Goal: Check status: Check status

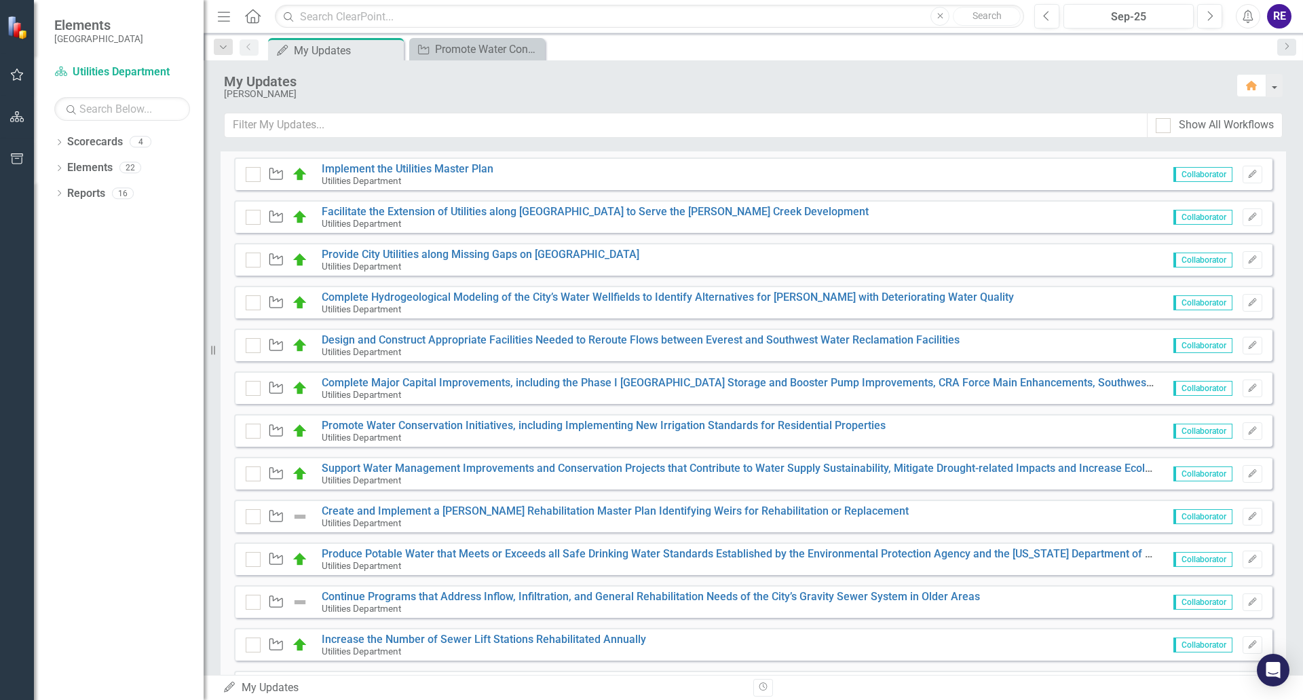
scroll to position [339, 0]
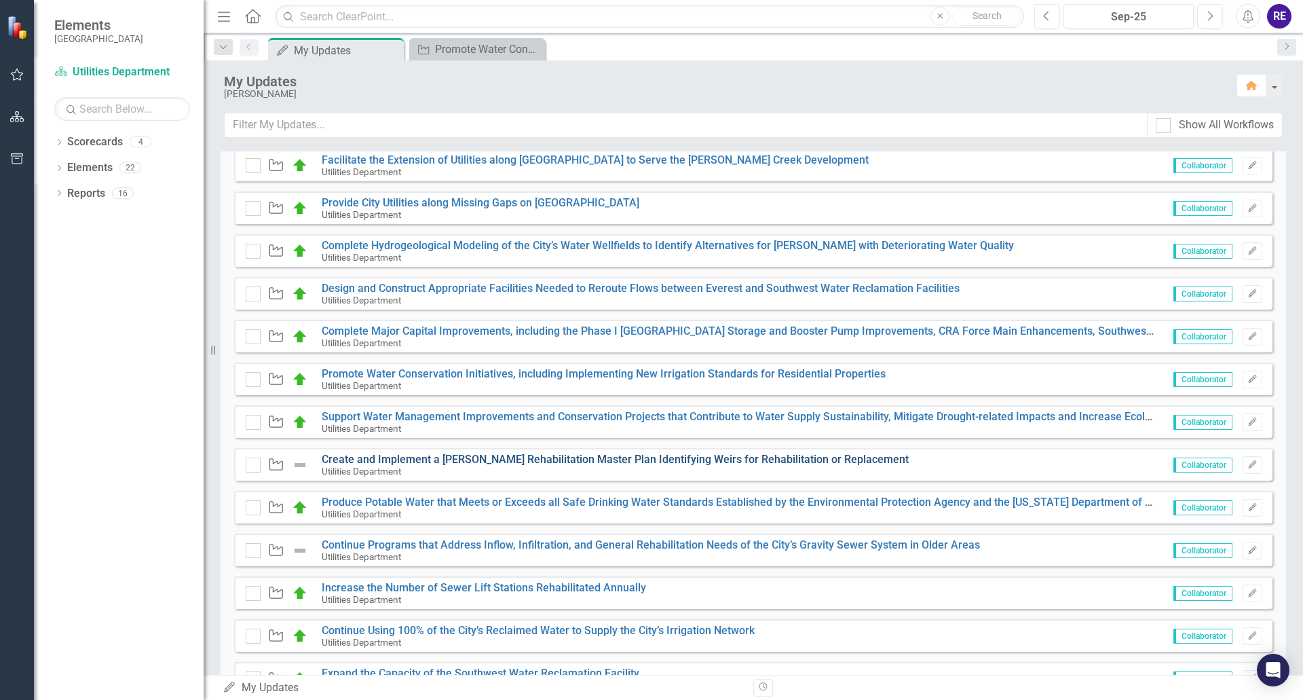
click at [632, 462] on link "Create and Implement a [PERSON_NAME] Rehabilitation Master Plan Identifying Wei…" at bounding box center [615, 459] width 587 height 13
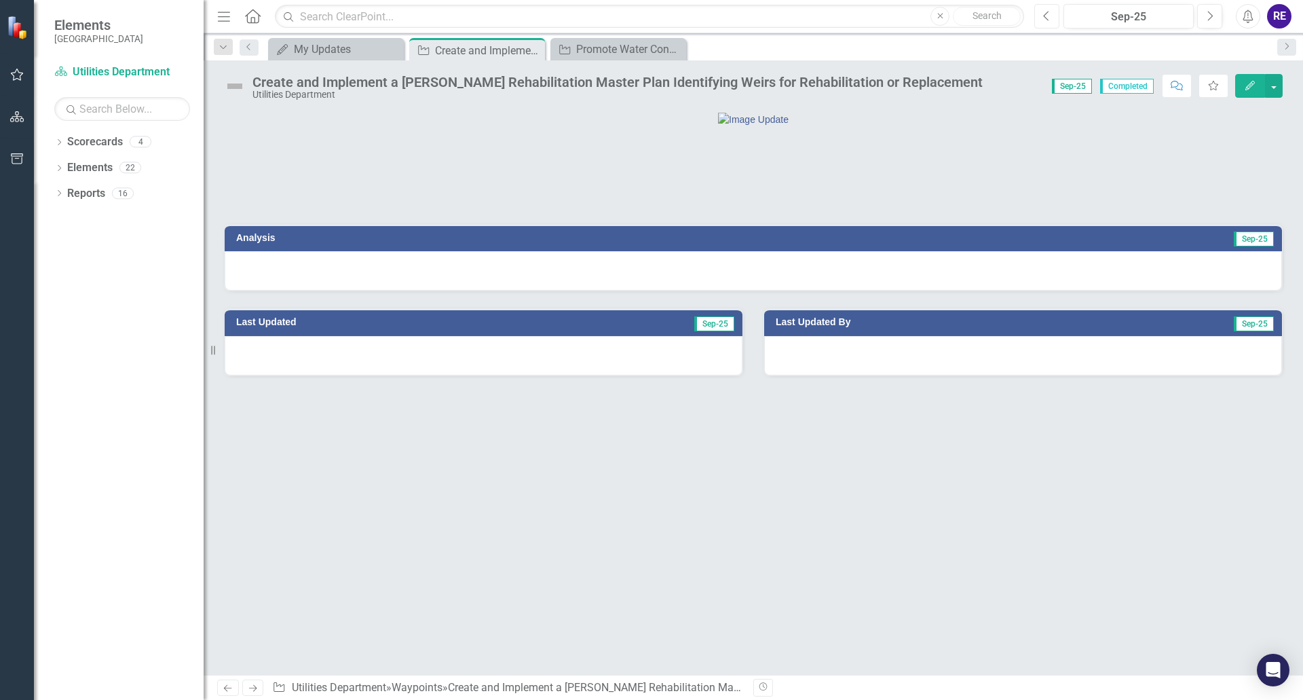
click at [1045, 18] on icon "Previous" at bounding box center [1046, 16] width 7 height 12
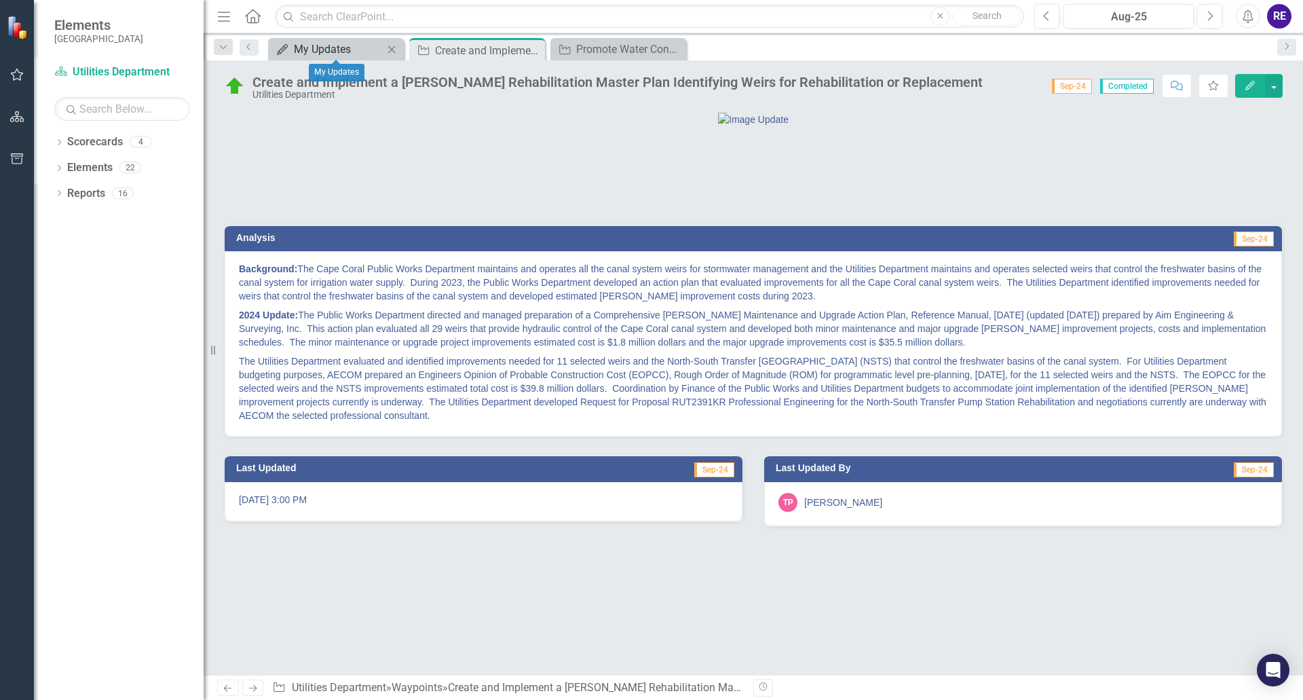
click at [351, 52] on div "My Updates" at bounding box center [339, 49] width 90 height 17
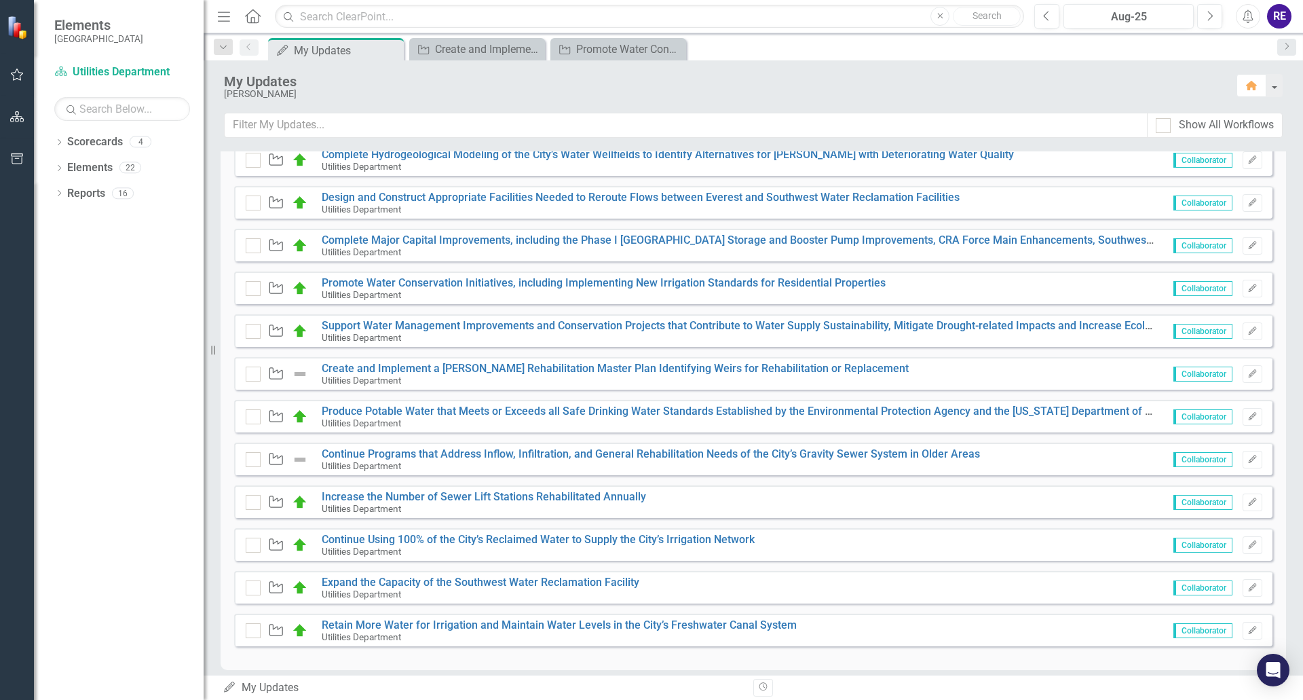
scroll to position [407, 0]
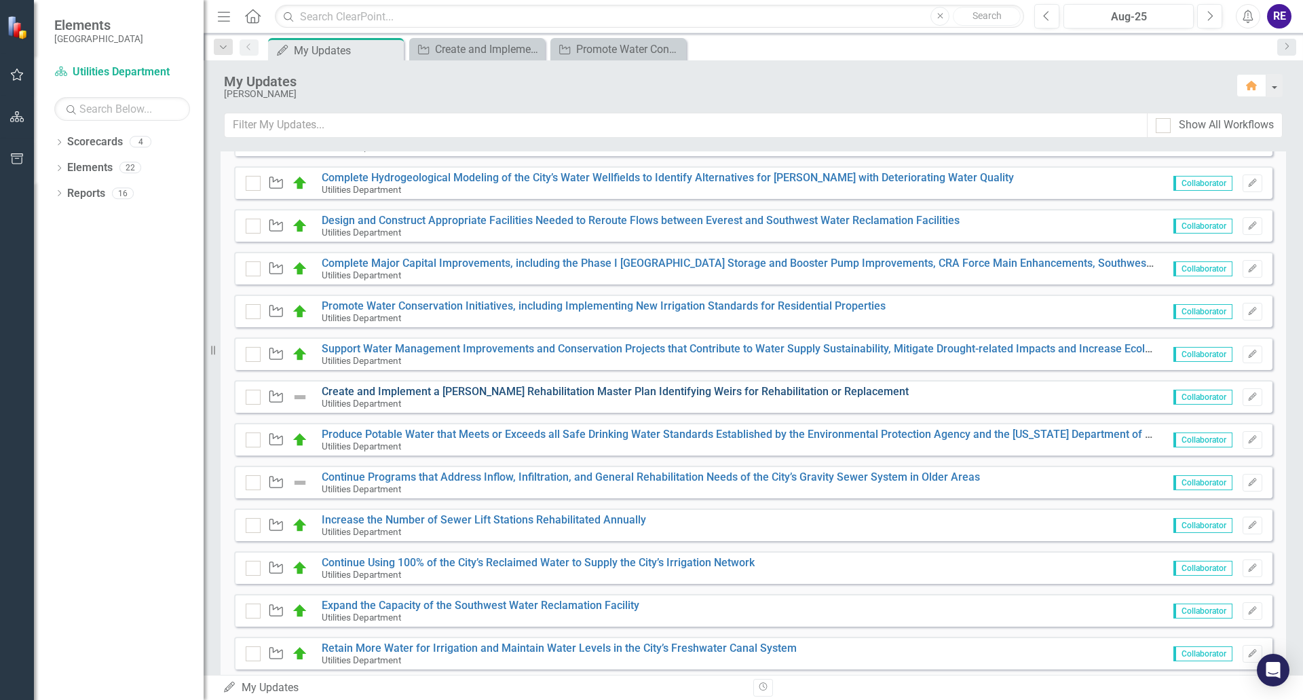
click at [616, 388] on link "Create and Implement a [PERSON_NAME] Rehabilitation Master Plan Identifying Wei…" at bounding box center [615, 391] width 587 height 13
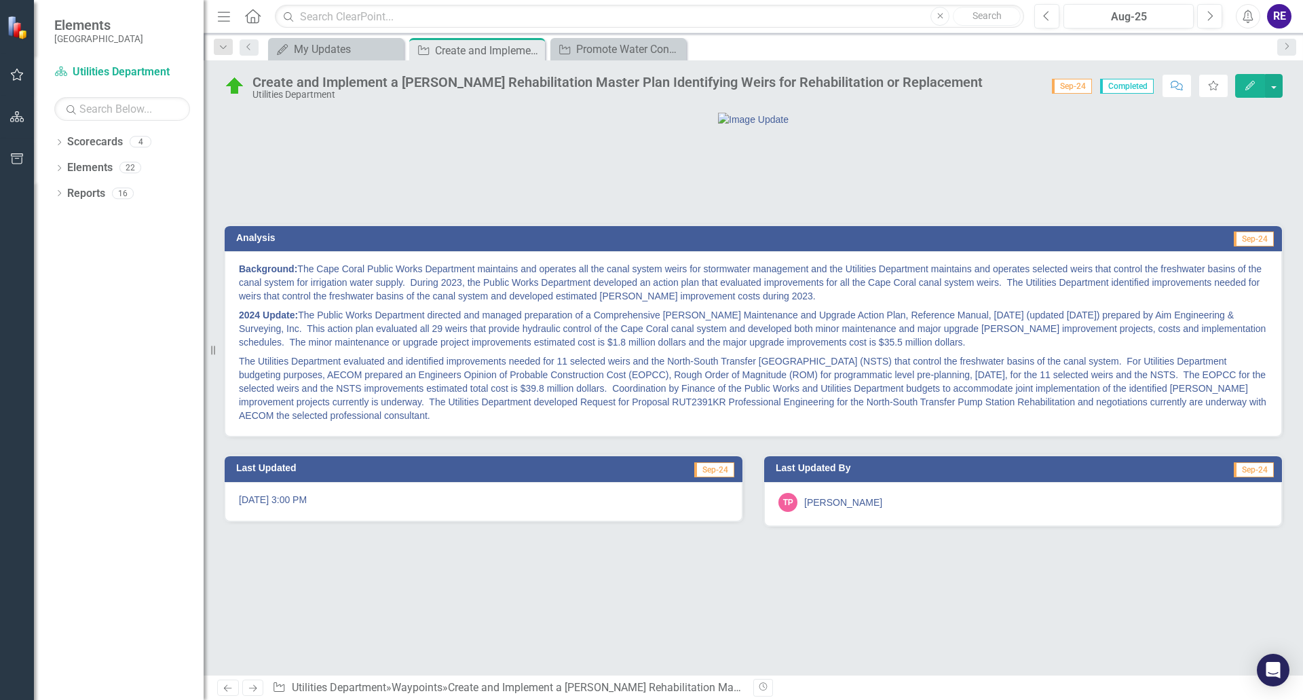
click at [386, 305] on p "Background: The Cape Coral Public Works Department maintains and operates all t…" at bounding box center [753, 283] width 1029 height 43
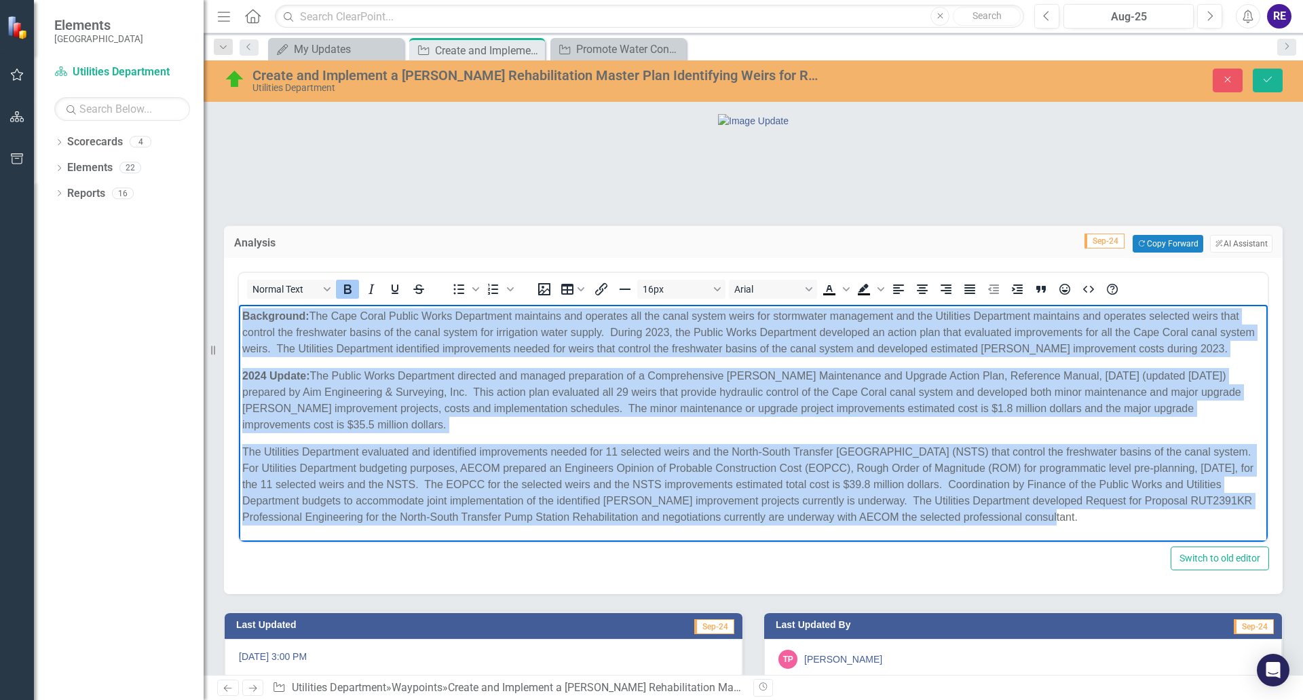
drag, startPoint x: 242, startPoint y: 316, endPoint x: 1089, endPoint y: 516, distance: 870.4
click at [1089, 516] on body "Background: The Cape Coral Public Works Department maintains and operates all t…" at bounding box center [753, 422] width 1029 height 235
copy body "Loremipsum: Dol Sita Conse Adipis Elits Doeiusmodt incididun utl etdolore mag a…"
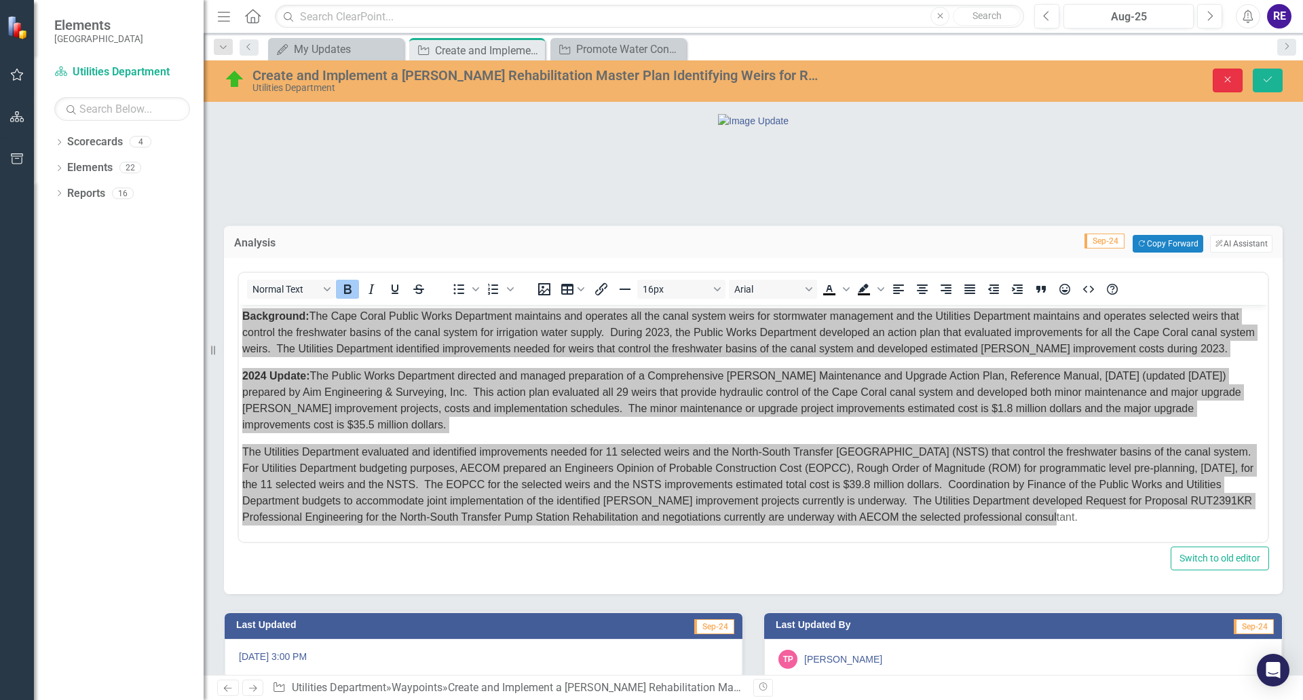
click at [1233, 80] on icon "Close" at bounding box center [1228, 80] width 12 height 10
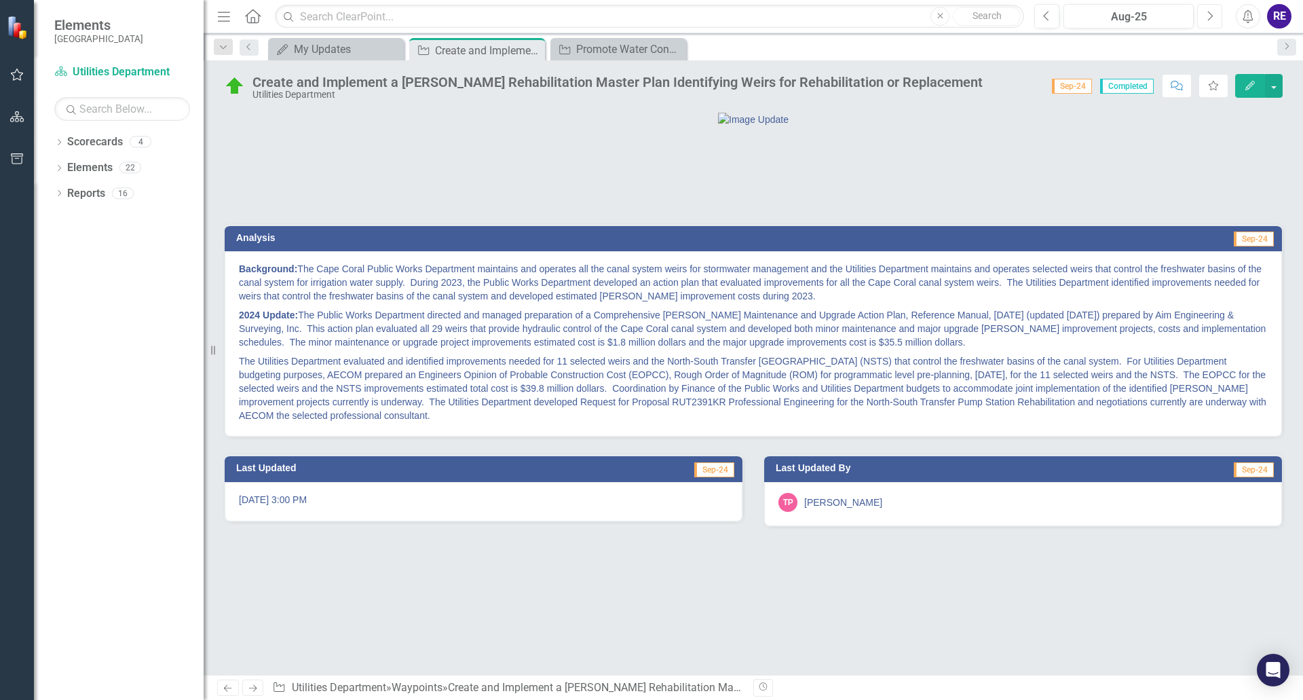
click at [1210, 14] on icon "Next" at bounding box center [1209, 16] width 7 height 12
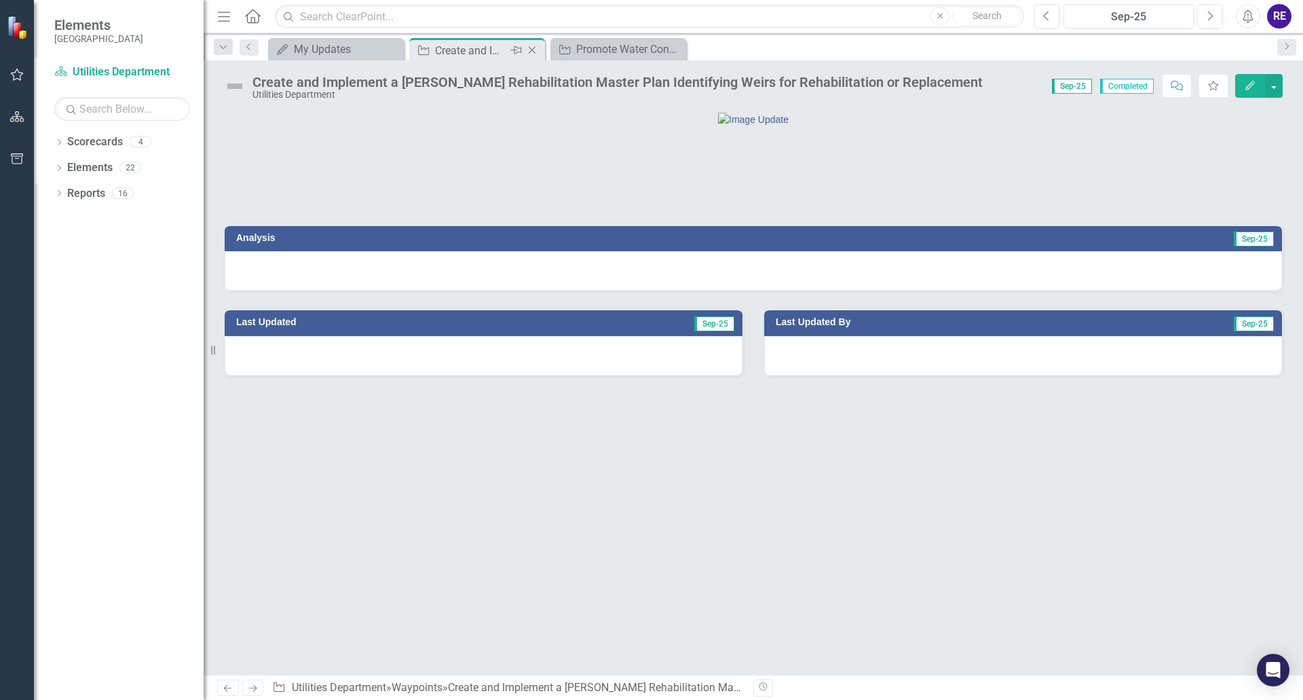
click at [531, 50] on icon at bounding box center [532, 50] width 7 height 7
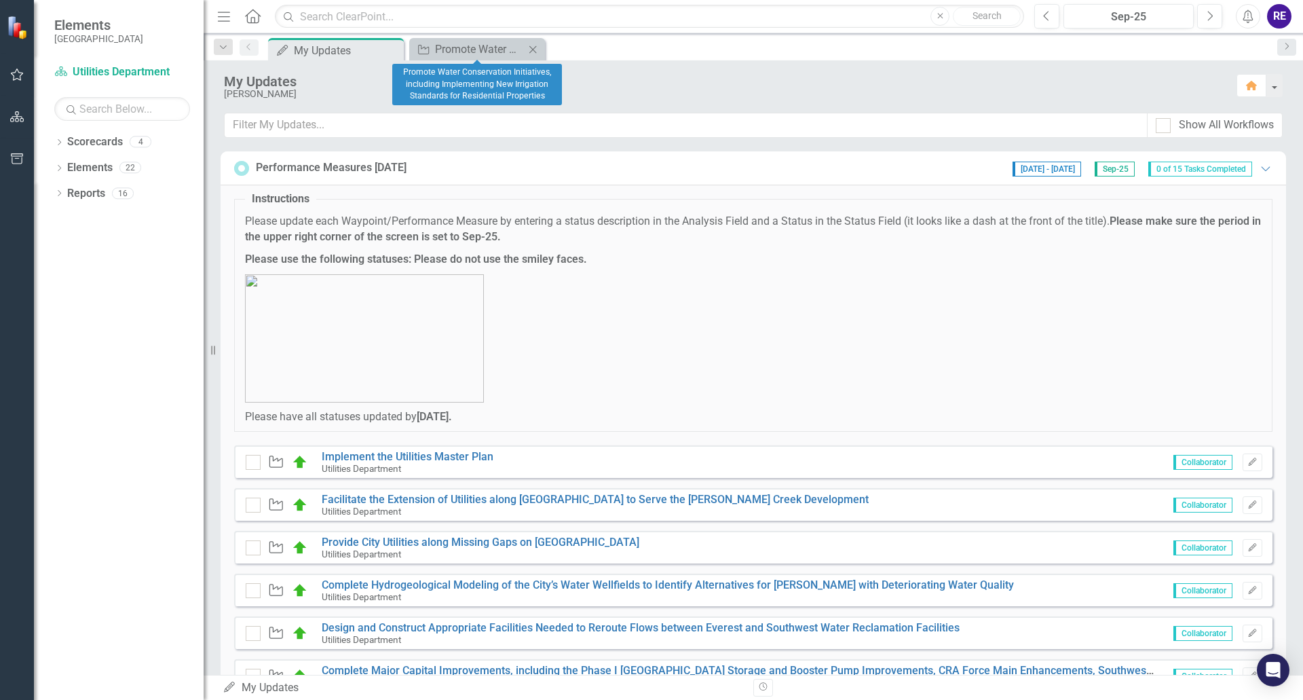
click at [531, 49] on icon "Close" at bounding box center [533, 49] width 14 height 11
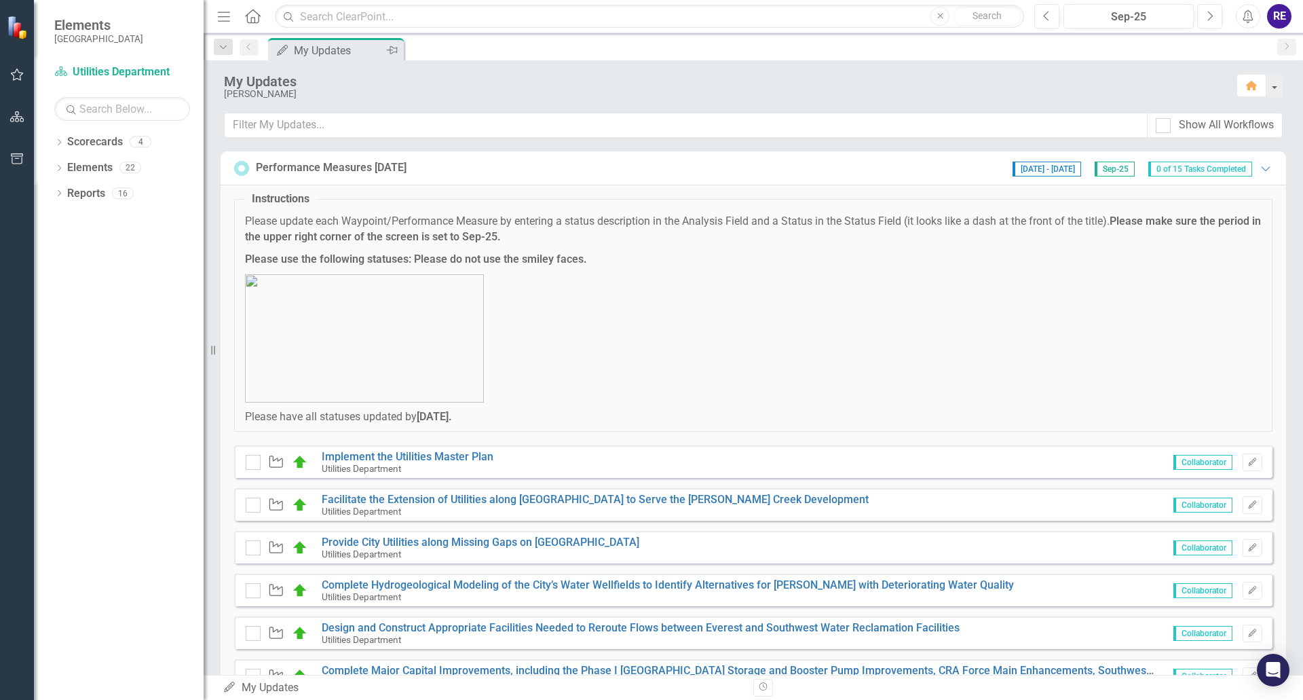
click at [369, 54] on div "My Updates" at bounding box center [339, 50] width 90 height 17
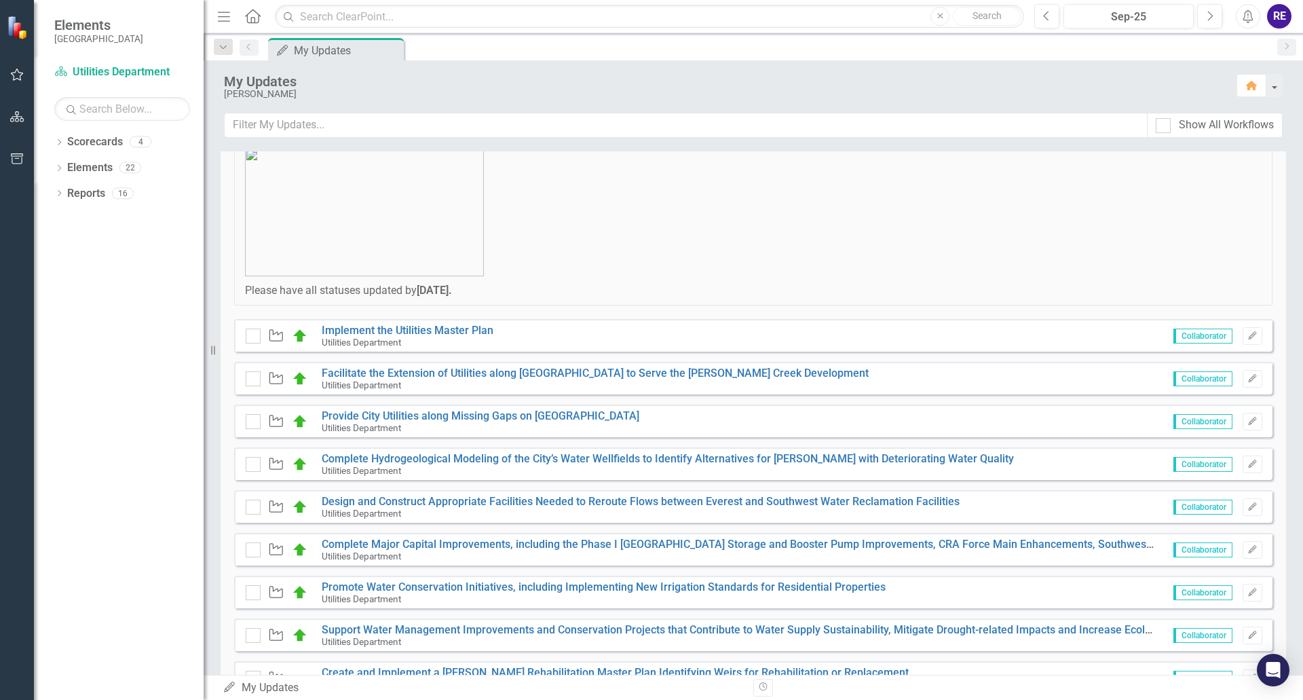
scroll to position [136, 0]
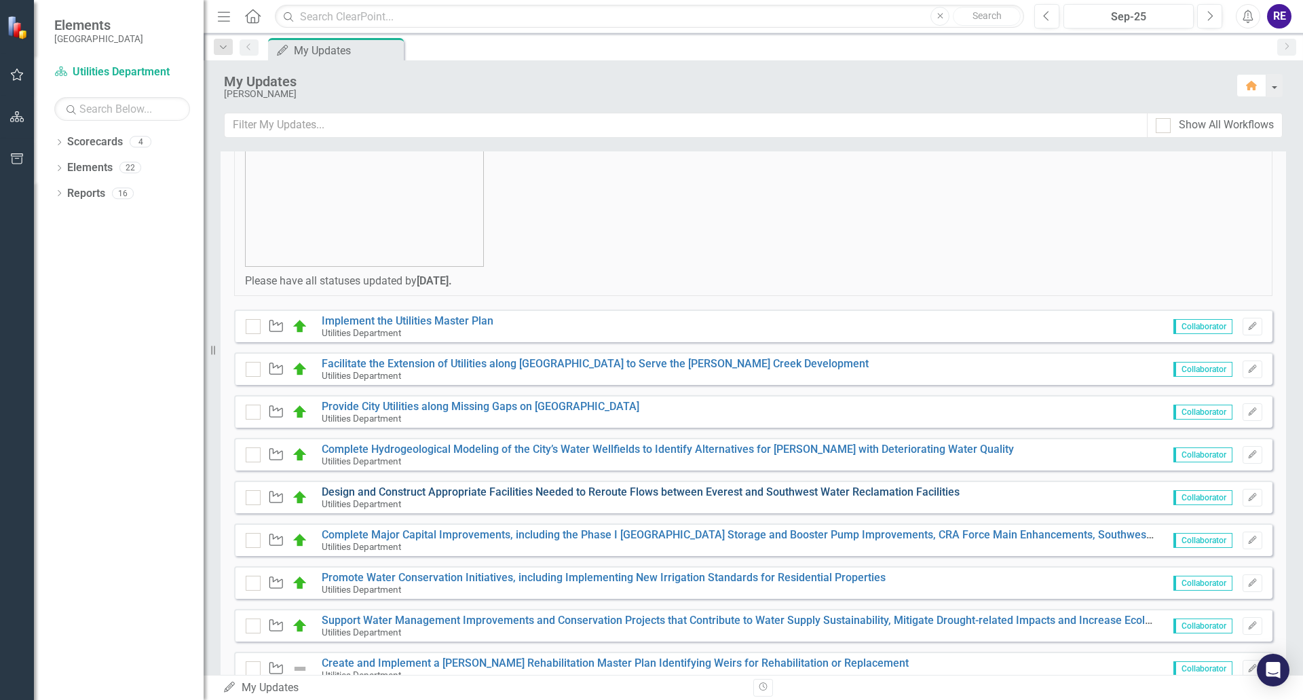
click at [541, 490] on link "Design and Construct Appropriate Facilities Needed to Reroute Flows between Eve…" at bounding box center [641, 491] width 638 height 13
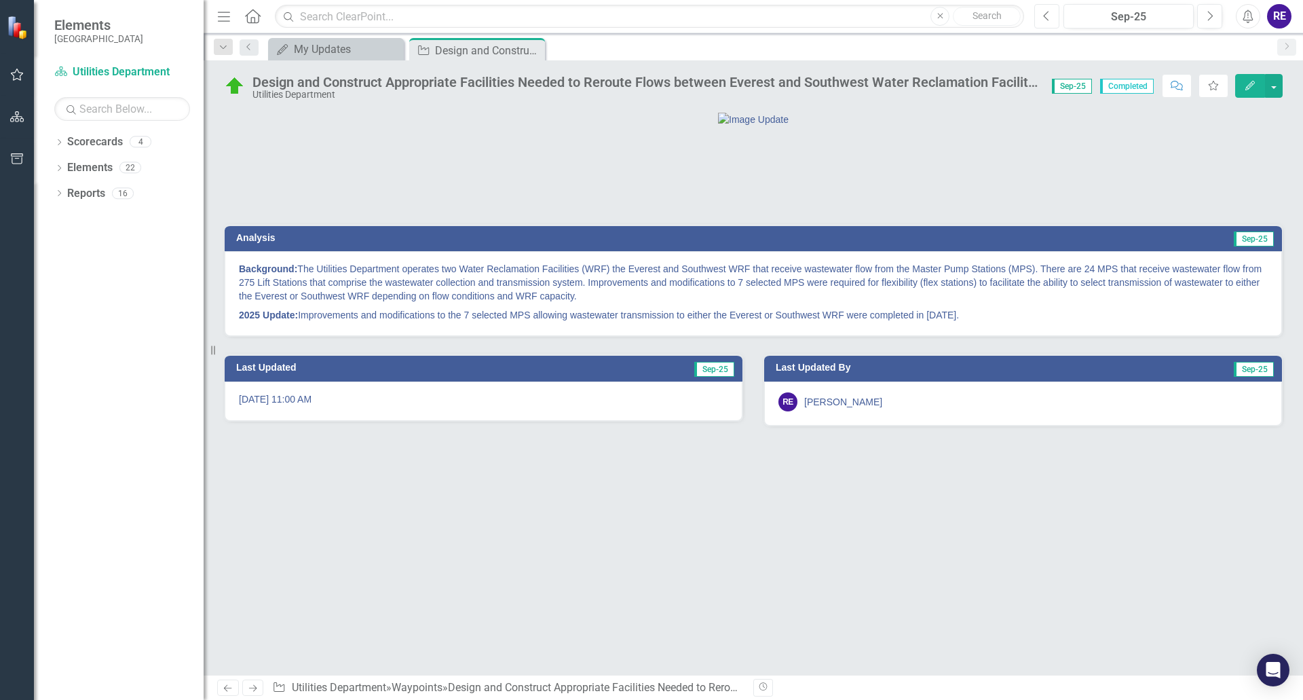
click at [1042, 18] on button "Previous" at bounding box center [1046, 16] width 25 height 24
click at [360, 50] on div "My Updates" at bounding box center [339, 49] width 90 height 17
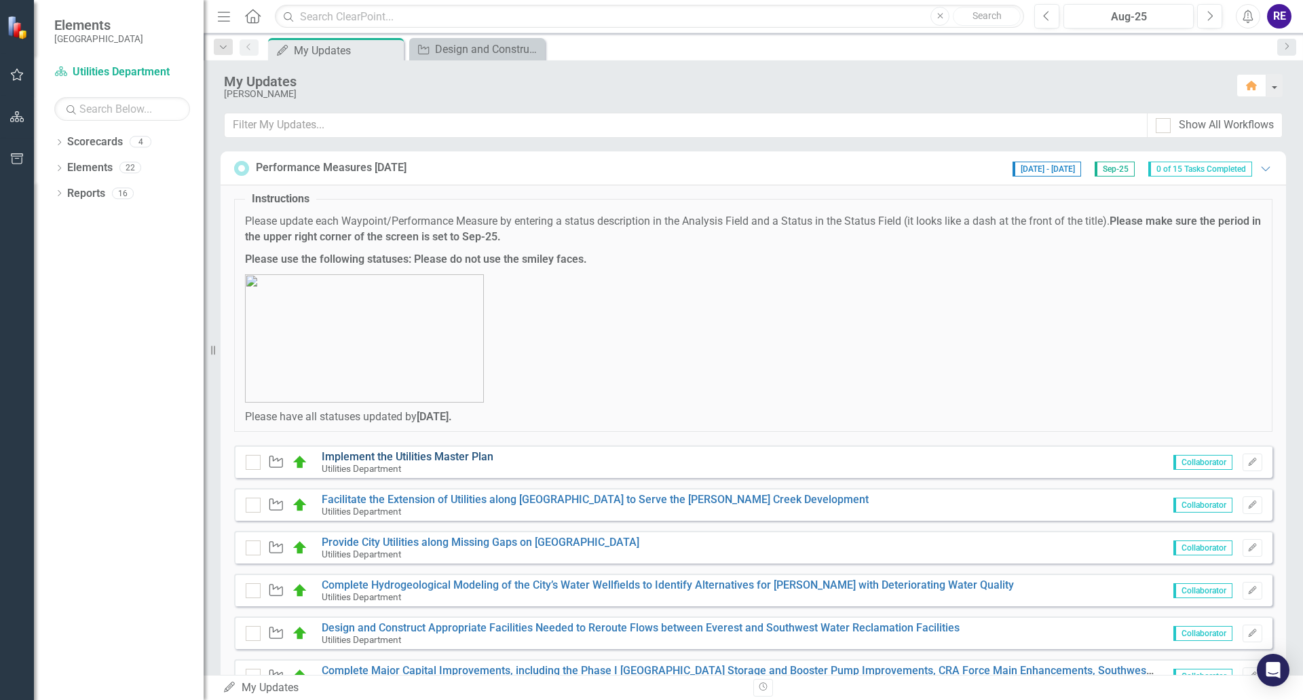
click at [468, 455] on link "Implement the Utilities Master Plan" at bounding box center [408, 456] width 172 height 13
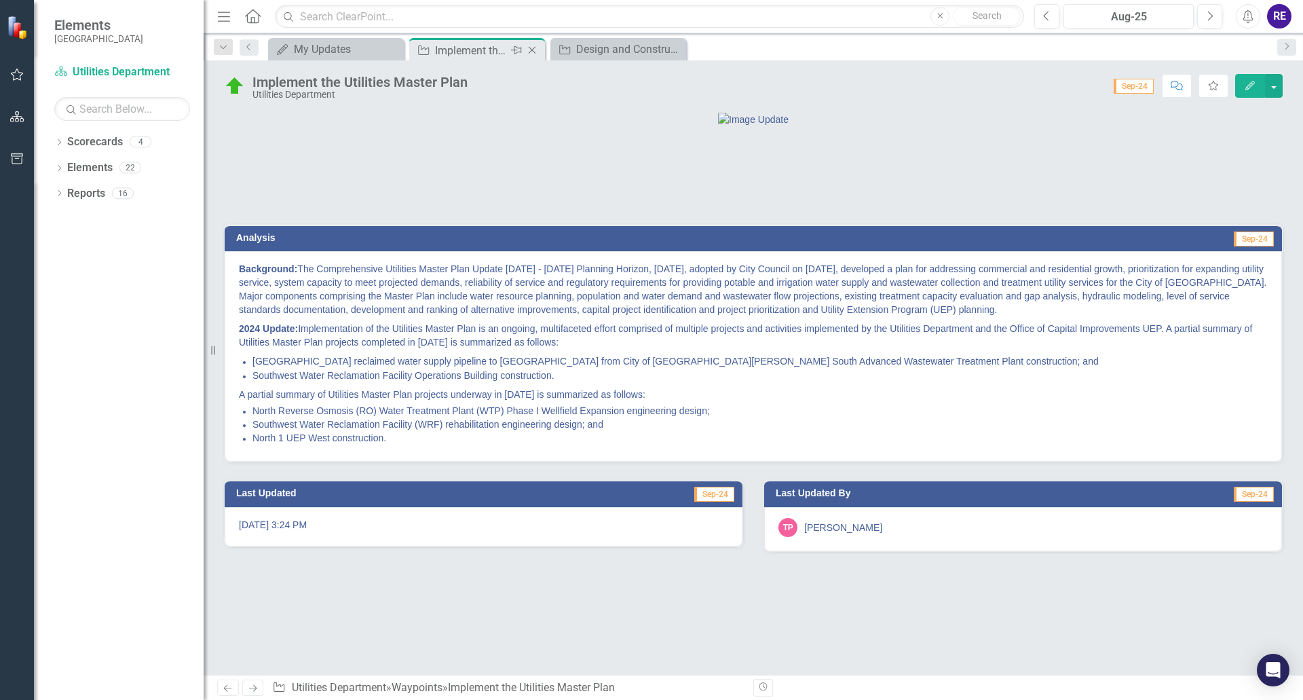
click at [531, 52] on icon at bounding box center [532, 50] width 7 height 7
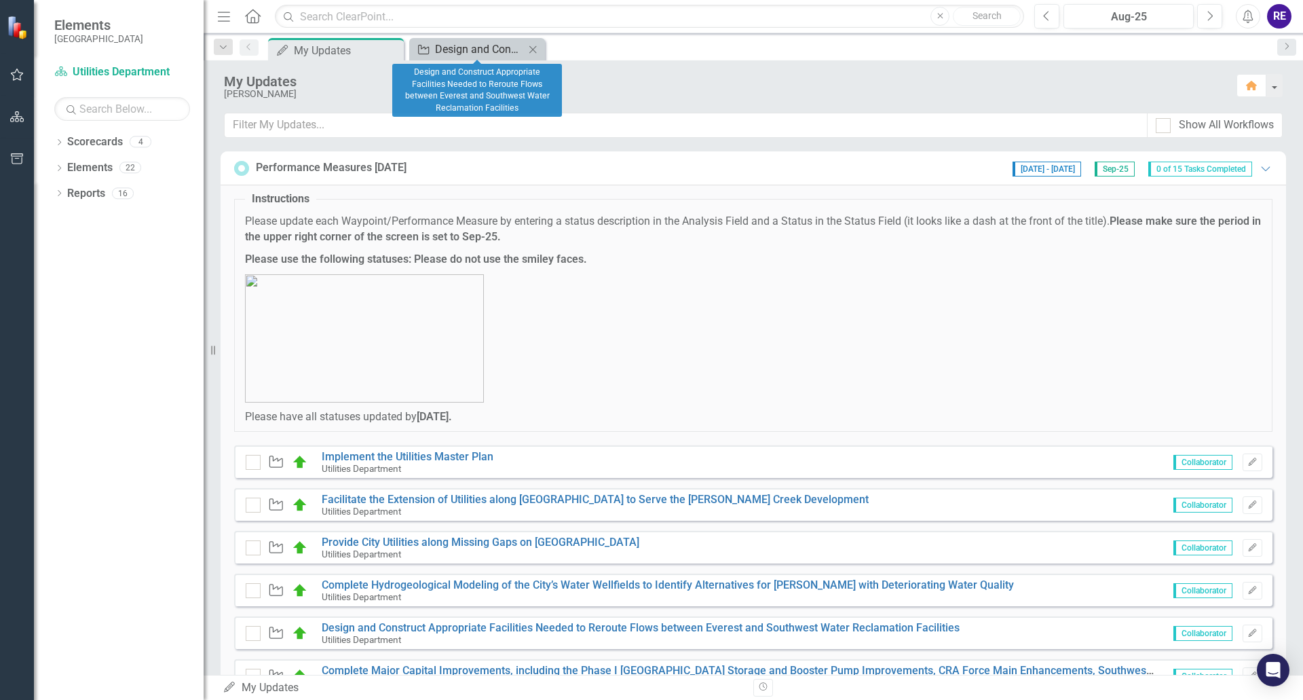
click at [491, 46] on div "Design and Construct Appropriate Facilities Needed to Reroute Flows between Eve…" at bounding box center [480, 49] width 90 height 17
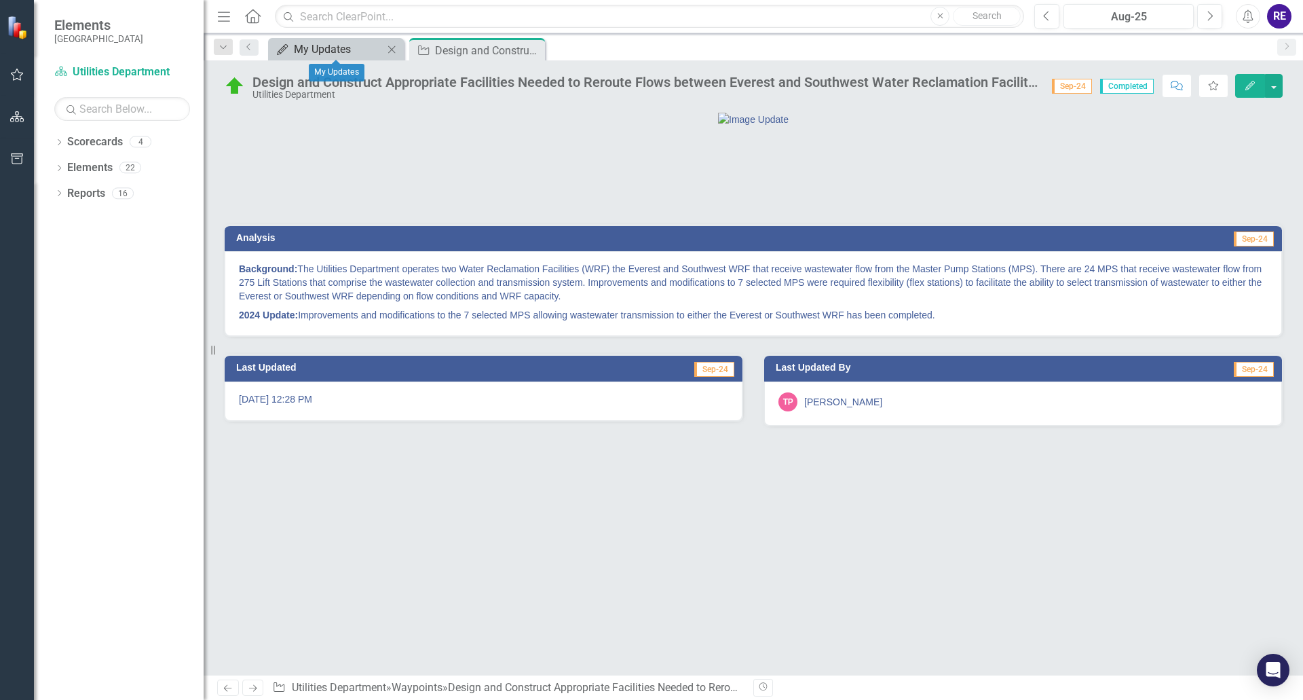
click at [347, 52] on div "My Updates" at bounding box center [339, 49] width 90 height 17
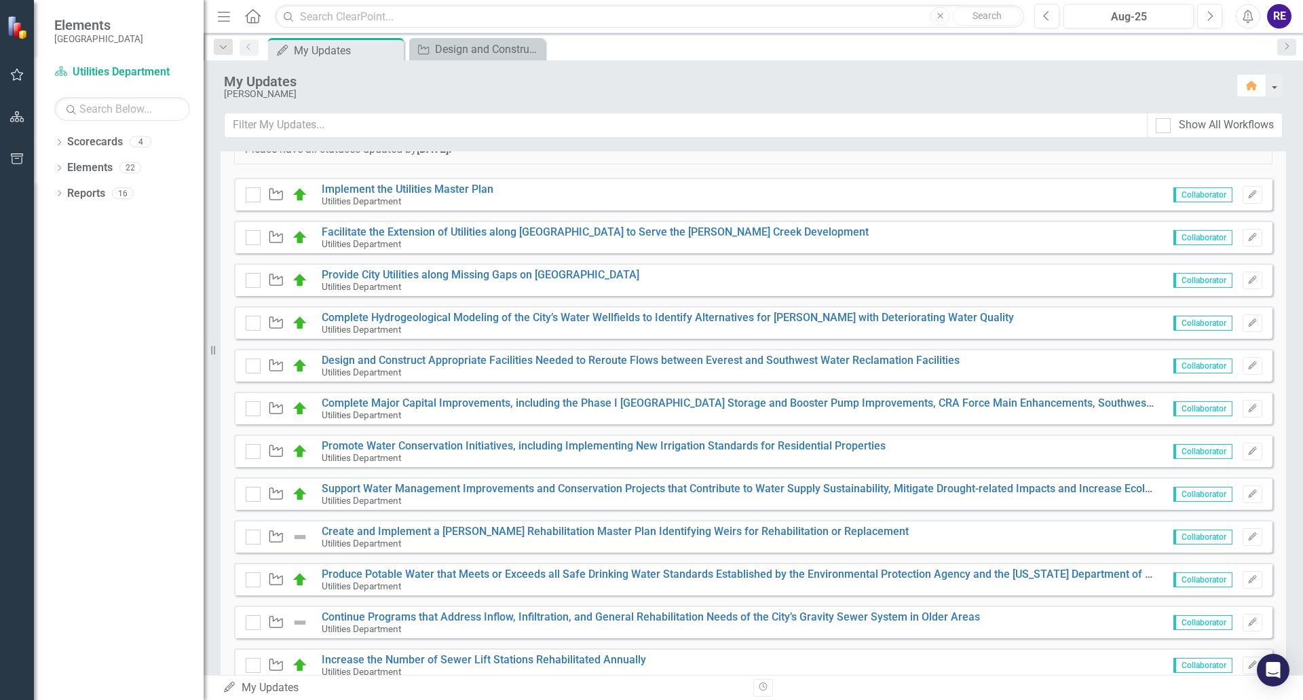
scroll to position [271, 0]
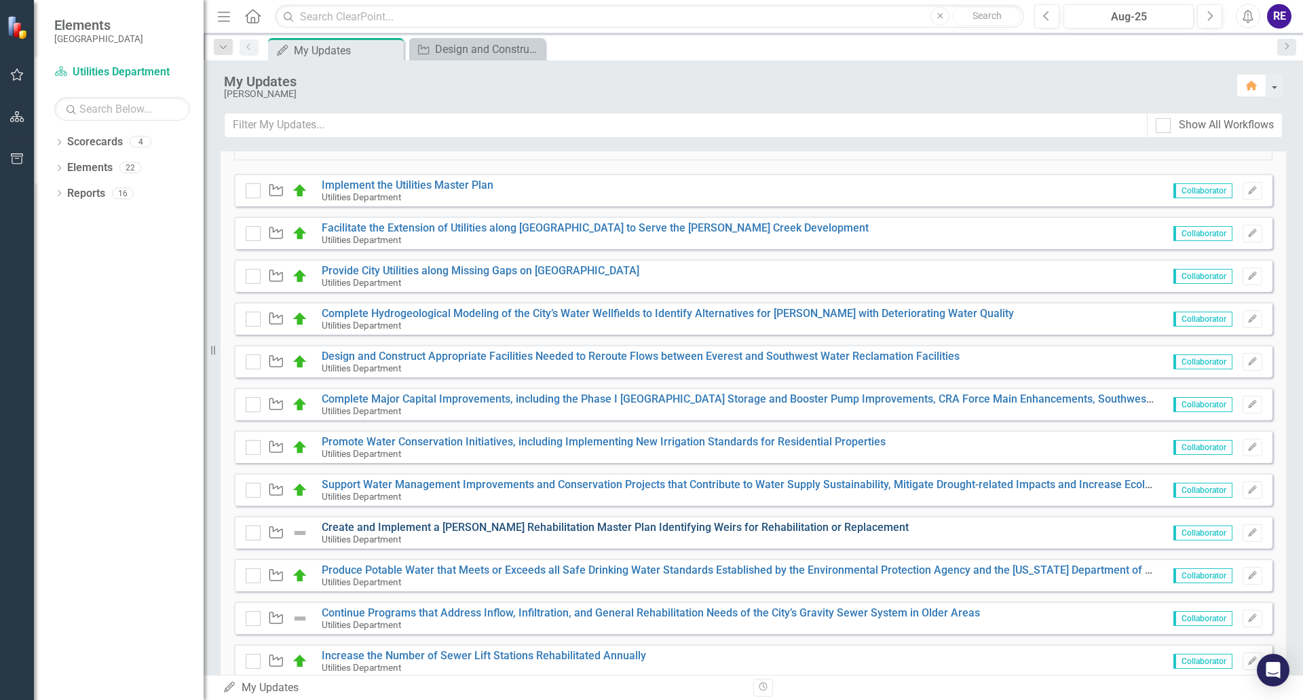
click at [662, 528] on link "Create and Implement a [PERSON_NAME] Rehabilitation Master Plan Identifying Wei…" at bounding box center [615, 527] width 587 height 13
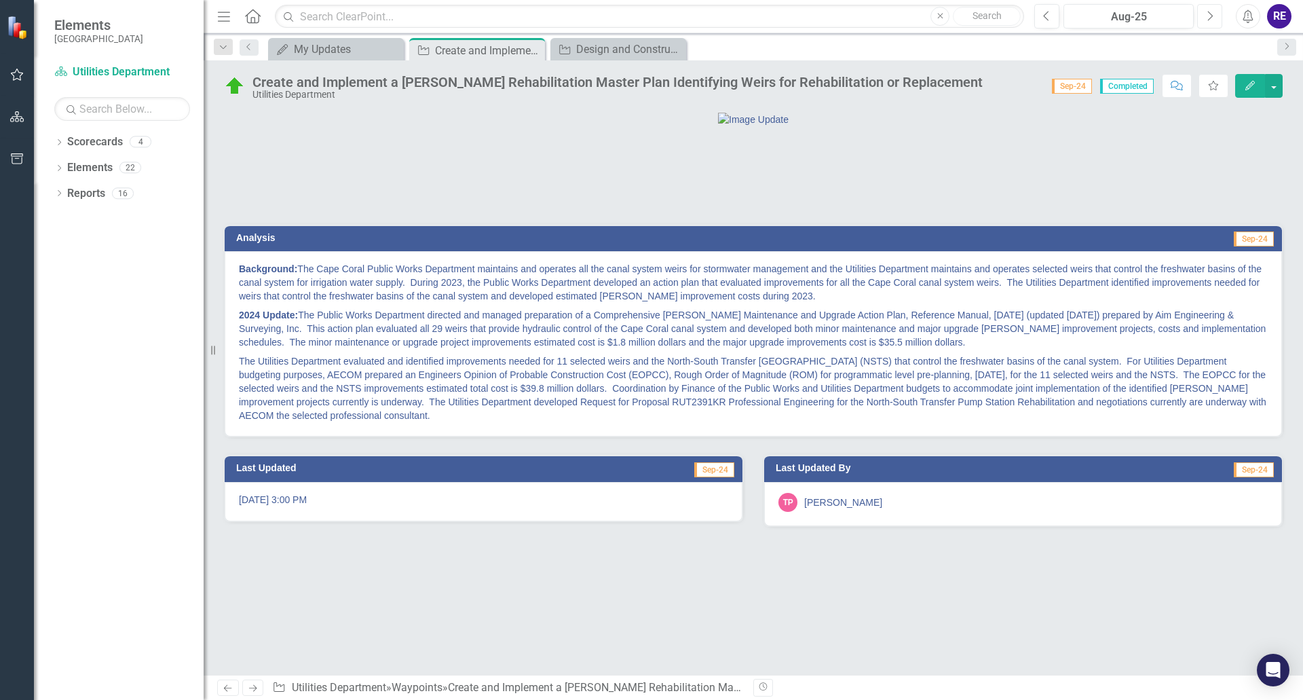
click at [1211, 18] on icon "button" at bounding box center [1210, 16] width 5 height 10
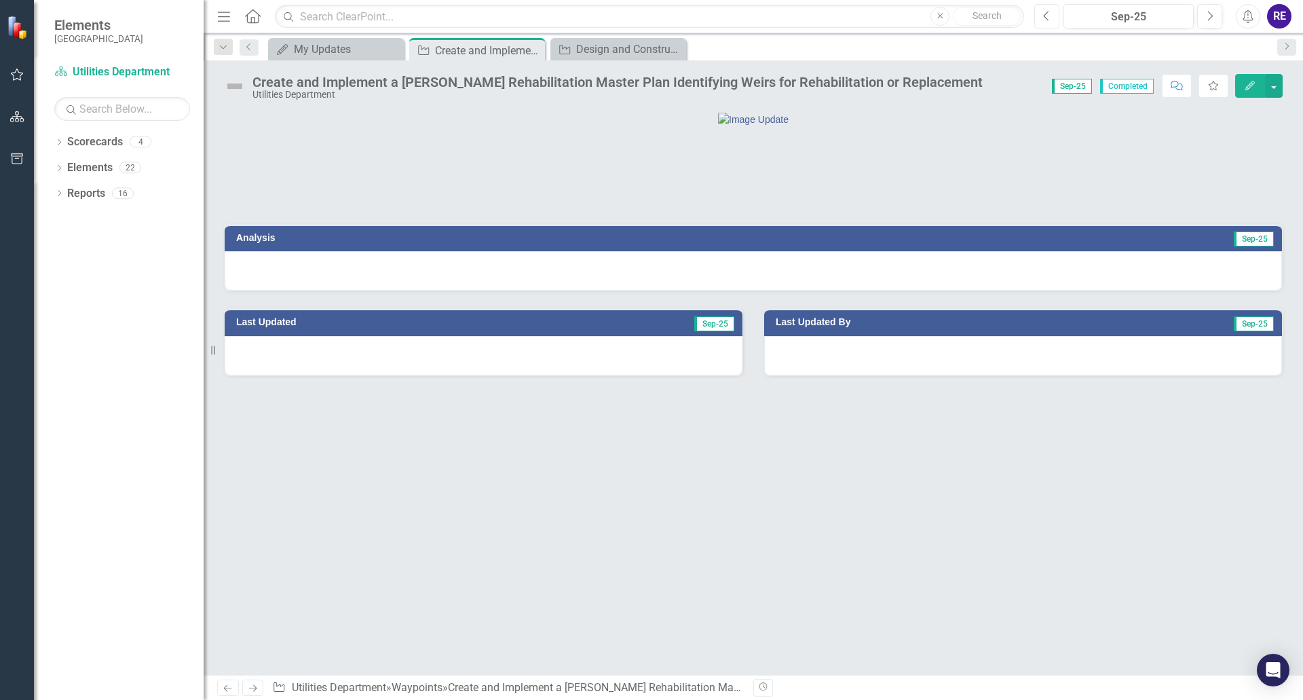
click at [1045, 20] on icon "Previous" at bounding box center [1046, 16] width 7 height 12
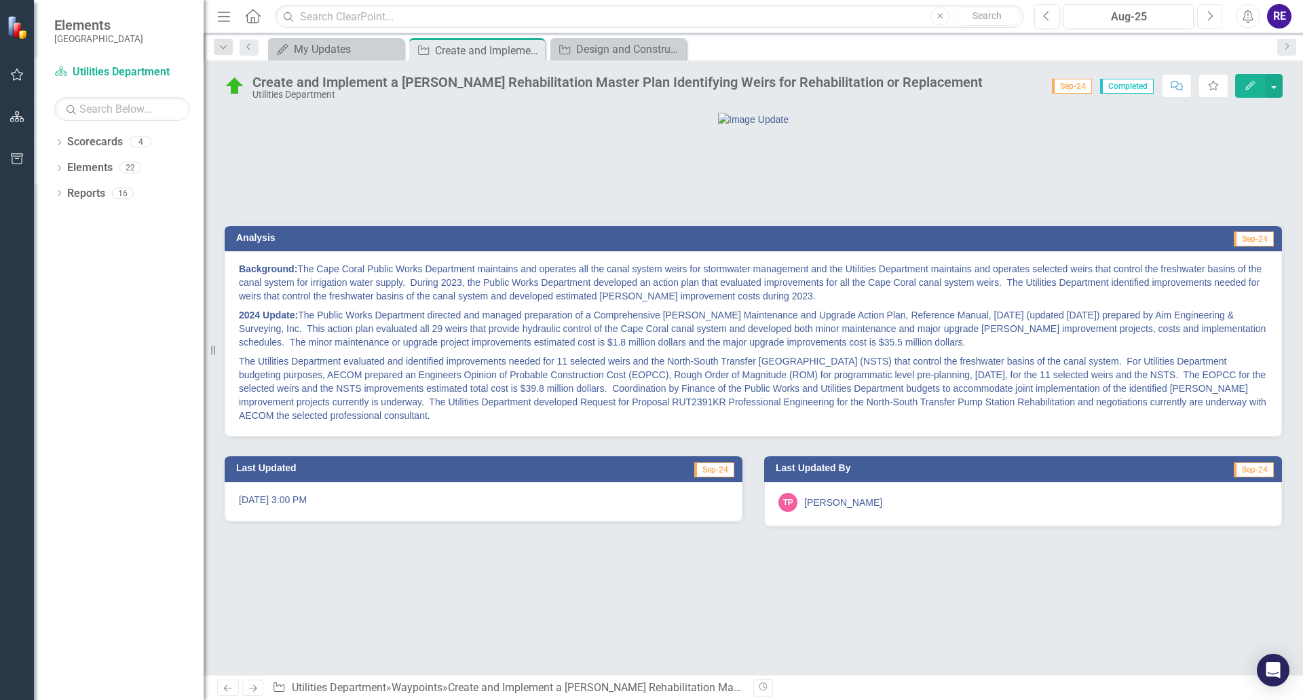
click at [1210, 16] on icon "Next" at bounding box center [1209, 16] width 7 height 12
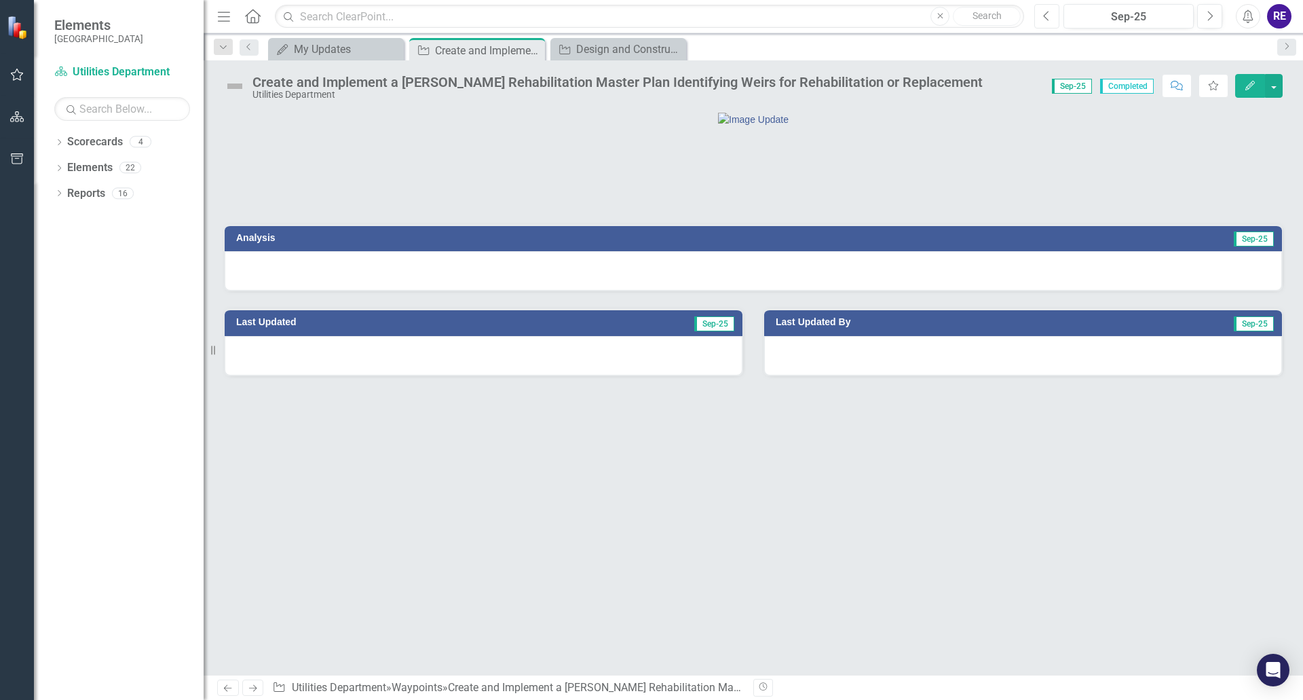
click at [1049, 18] on icon "Previous" at bounding box center [1046, 16] width 7 height 12
